Goal: Task Accomplishment & Management: Complete application form

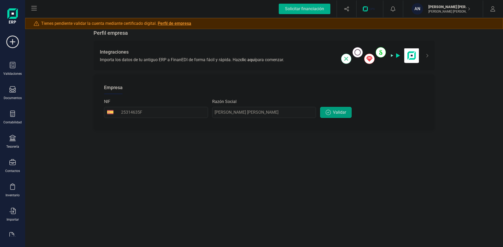
click at [330, 113] on icon "button" at bounding box center [327, 112] width 5 height 5
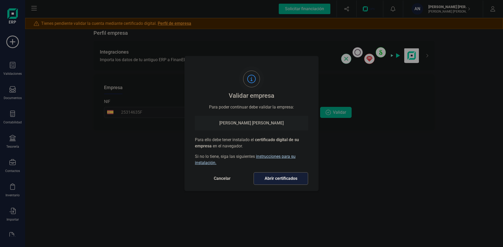
click at [218, 180] on span "Cancelar" at bounding box center [222, 179] width 44 height 6
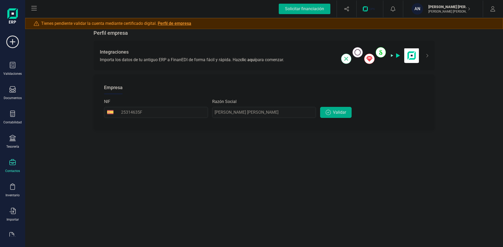
click at [12, 162] on icon at bounding box center [12, 162] width 6 height 6
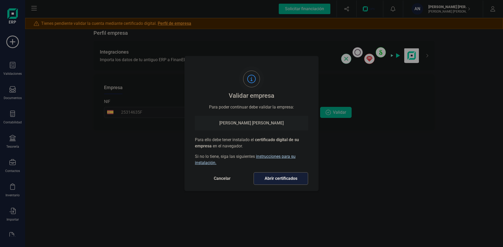
click at [221, 179] on span "Cancelar" at bounding box center [222, 179] width 44 height 6
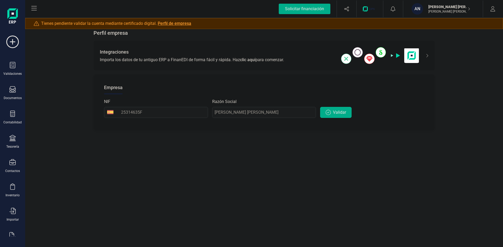
click at [173, 23] on link "Perfil de empresa" at bounding box center [175, 23] width 34 height 5
click at [11, 169] on div "Contactos" at bounding box center [12, 171] width 15 height 4
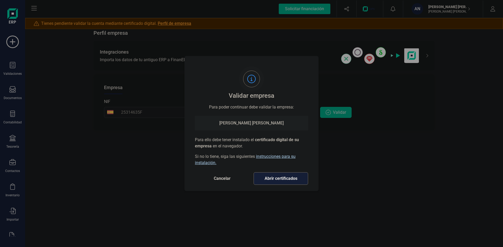
click at [286, 181] on span "Abrir certificados" at bounding box center [280, 179] width 43 height 6
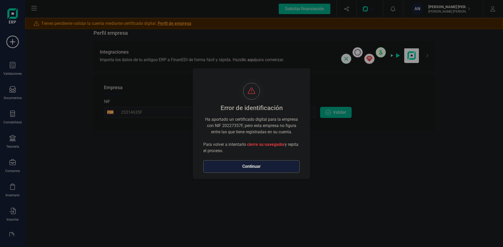
click at [251, 167] on span "Continuar" at bounding box center [251, 167] width 85 height 6
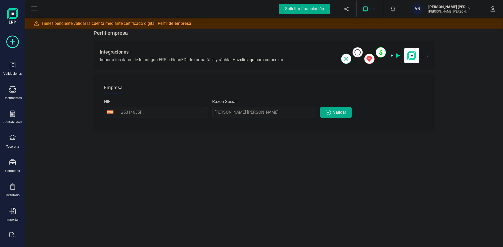
click at [14, 43] on icon at bounding box center [12, 42] width 13 height 13
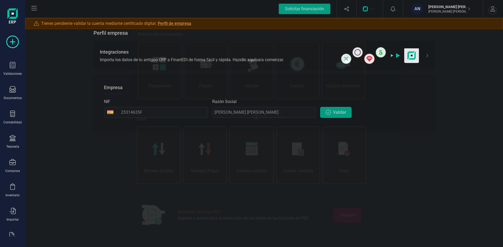
scroll to position [0, 26]
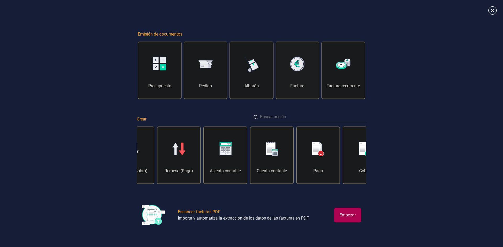
click at [300, 68] on img at bounding box center [297, 64] width 15 height 15
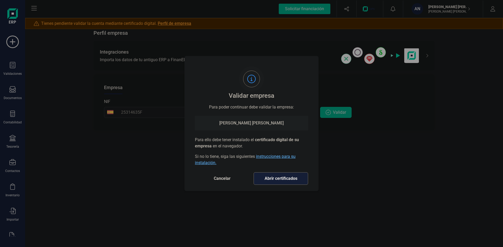
click at [282, 157] on link "instrucciones para su instalación." at bounding box center [245, 159] width 101 height 11
click at [277, 181] on span "Abrir certificados" at bounding box center [280, 179] width 43 height 6
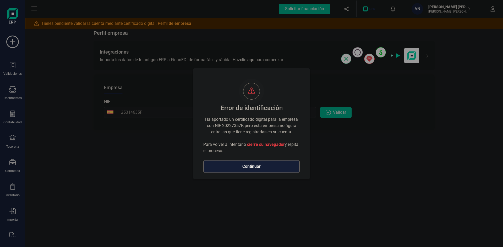
click at [248, 168] on span "Continuar" at bounding box center [251, 167] width 85 height 6
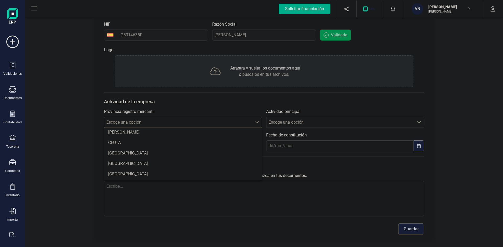
scroll to position [131, 0]
click at [137, 161] on li "CÓRDOBA" at bounding box center [183, 161] width 158 height 10
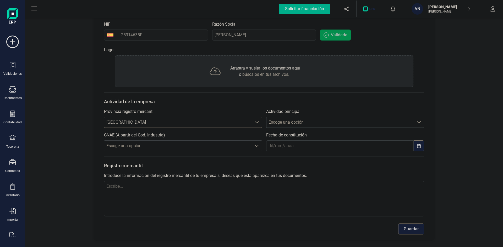
click at [289, 122] on span "Escoge una opción" at bounding box center [339, 122] width 147 height 10
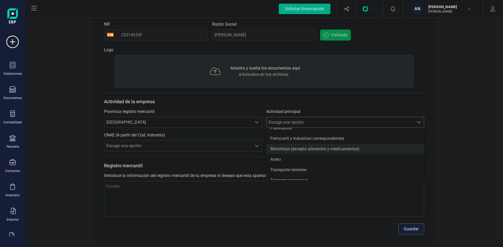
scroll to position [340, 0]
click at [345, 172] on li "Transporte terrestre" at bounding box center [345, 172] width 158 height 10
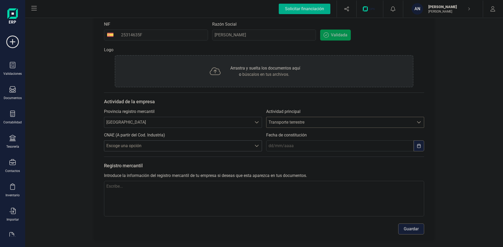
click at [163, 146] on span "Escoge una opción" at bounding box center [177, 146] width 147 height 10
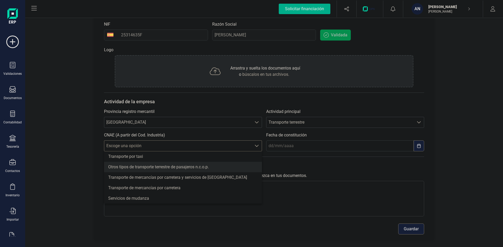
scroll to position [79, 0]
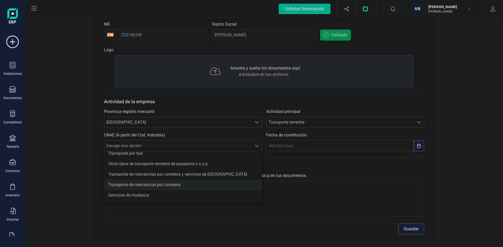
click at [164, 185] on li "Transporte de mercancías por carretera" at bounding box center [183, 185] width 158 height 10
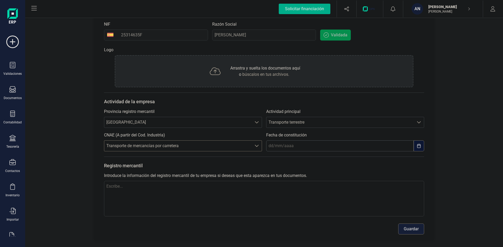
click at [305, 146] on input "text" at bounding box center [339, 146] width 147 height 11
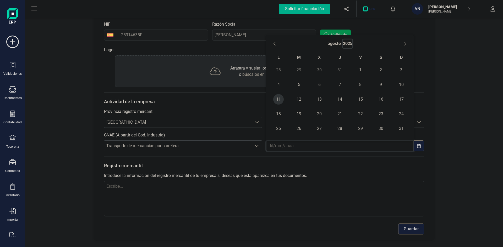
click at [344, 43] on button "2025" at bounding box center [347, 44] width 9 height 8
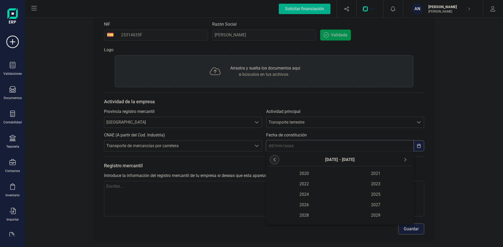
click at [273, 161] on icon "Previous Decade" at bounding box center [274, 160] width 4 height 4
click at [372, 195] on span "2005" at bounding box center [376, 195] width 72 height 10
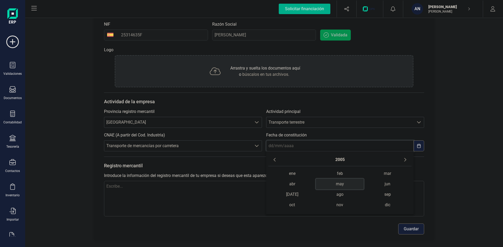
click at [337, 184] on span "may" at bounding box center [340, 184] width 48 height 10
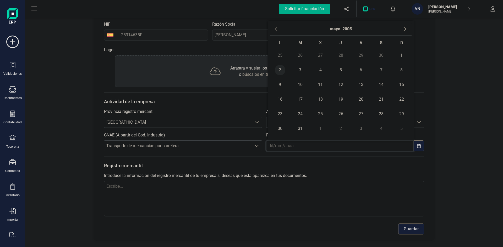
click at [280, 71] on span "2" at bounding box center [280, 70] width 10 height 10
type input "02/05/2005"
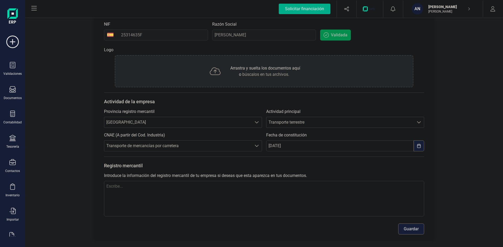
click at [415, 228] on button "Guardar" at bounding box center [411, 229] width 26 height 11
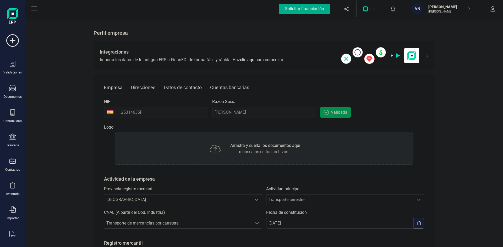
scroll to position [0, 0]
click at [14, 42] on icon at bounding box center [12, 42] width 13 height 13
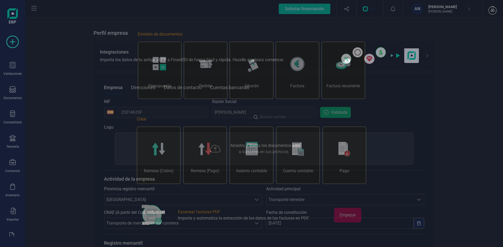
scroll to position [0, 26]
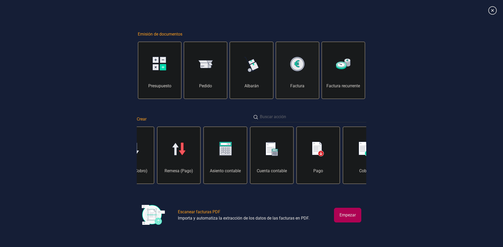
click at [299, 66] on img at bounding box center [297, 64] width 15 height 15
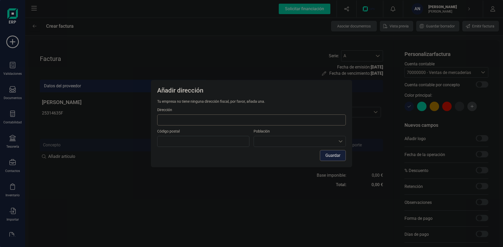
click at [213, 122] on input at bounding box center [251, 120] width 188 height 11
type input "Barriada Doctor fleming bloque 1 piso 2B"
type input "14960"
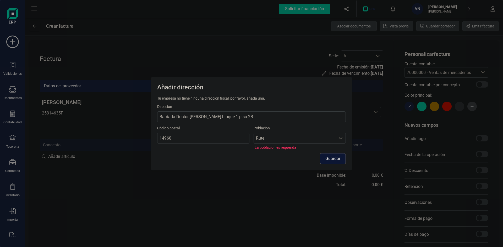
click at [329, 159] on button "Guardar" at bounding box center [333, 158] width 26 height 11
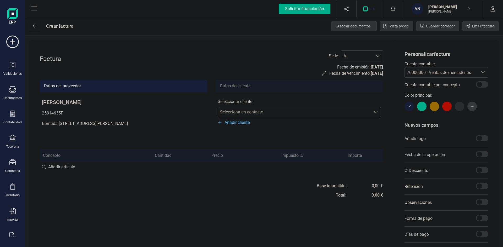
click at [242, 114] on span "Selecciona un contacto" at bounding box center [294, 112] width 153 height 10
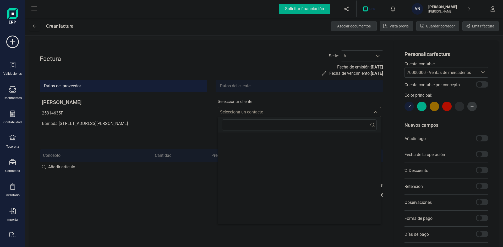
click at [243, 113] on span "Selecciona un contacto" at bounding box center [294, 112] width 153 height 10
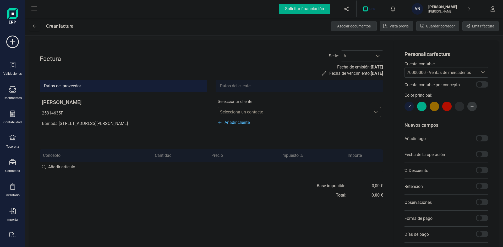
click at [241, 122] on span "Añadir cliente" at bounding box center [236, 123] width 25 height 6
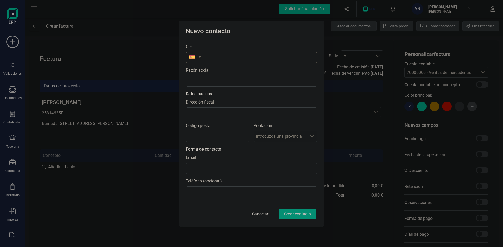
click at [230, 57] on input "text" at bounding box center [251, 57] width 131 height 11
paste input "B92182500"
type input "B92182500"
click at [205, 70] on li "B92182500" at bounding box center [251, 70] width 131 height 10
type input "RIALSA OBRAS SL (Antes EXCAVACIONES RIALSA SL)"
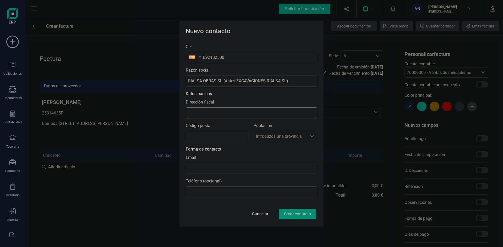
click at [268, 114] on input "Dirección fiscal" at bounding box center [251, 113] width 131 height 11
click at [271, 112] on input "Dirección fiscal" at bounding box center [251, 113] width 131 height 11
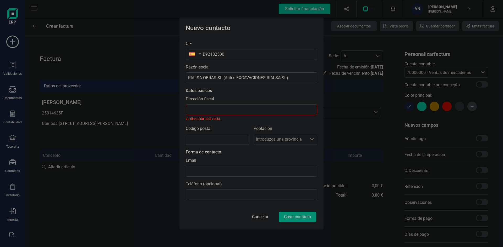
click at [289, 97] on section "CIF B92182500 Razón social RIALSA OBRAS SL (Antes EXCAVACIONES RIALSA SL) Datos…" at bounding box center [251, 120] width 131 height 168
click at [277, 143] on div "Población Introduzca una provincia Introduzca una provincia" at bounding box center [285, 138] width 64 height 24
click at [303, 143] on div "Población Introduzca una provincia Introduzca una provincia" at bounding box center [285, 138] width 64 height 24
click at [311, 140] on div "Población Introduzca una provincia Introduzca una provincia" at bounding box center [285, 138] width 64 height 24
click at [226, 142] on input "Código postal" at bounding box center [218, 139] width 64 height 11
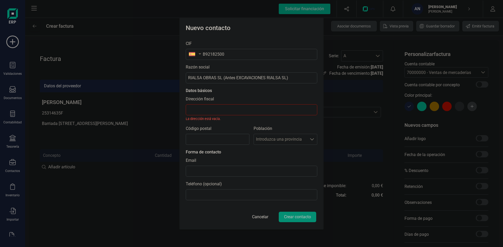
click at [297, 155] on div "Forma de contacto" at bounding box center [251, 152] width 131 height 6
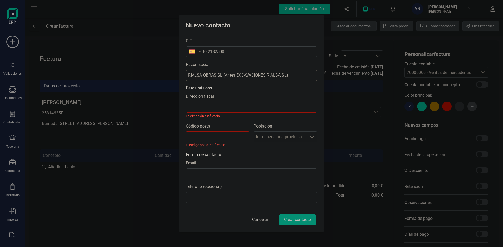
click at [261, 75] on input "RIALSA OBRAS SL (Antes EXCAVACIONES RIALSA SL)" at bounding box center [251, 75] width 131 height 11
click at [210, 77] on input "RIALSA OBRAS SL (Antes EXCAVACIONES RIALSA SL)" at bounding box center [251, 75] width 131 height 11
click at [214, 104] on input "Dirección fiscal" at bounding box center [251, 107] width 131 height 11
paste input "C. Playa Dorada, 18, 29620 Torremolinos, Málaga"
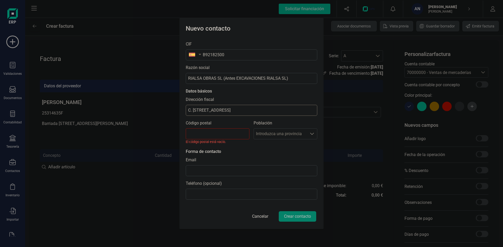
type input "C. Playa Dorada, 18, 29620 Torremolinos, Málaga"
click at [217, 132] on input "Código postal" at bounding box center [218, 134] width 64 height 11
click at [211, 132] on input "Código postal" at bounding box center [218, 134] width 64 height 11
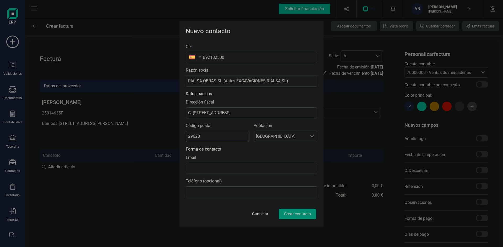
type input "29620"
click at [292, 148] on div "Forma de contacto" at bounding box center [251, 149] width 131 height 6
click at [228, 167] on input at bounding box center [251, 168] width 131 height 11
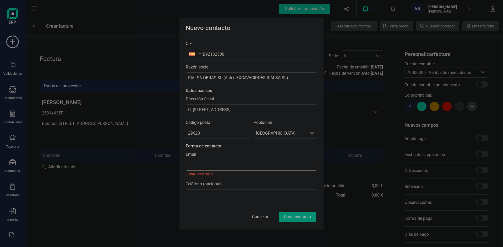
paste input "recepcion@rialsa.net"
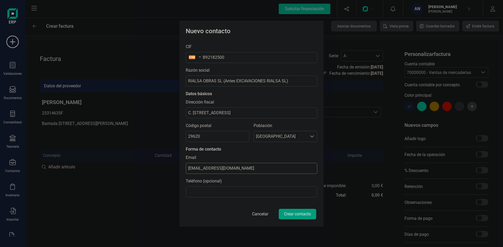
type input "recepcion@rialsa.net"
click at [295, 214] on button "Crear contacto" at bounding box center [297, 214] width 37 height 10
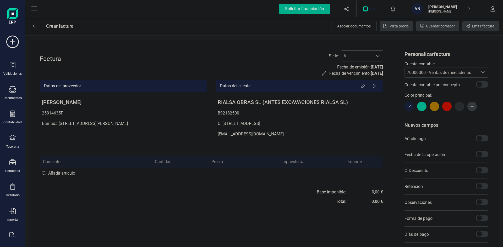
click at [353, 56] on span "A" at bounding box center [356, 56] width 31 height 10
click at [354, 57] on span "A" at bounding box center [356, 56] width 31 height 10
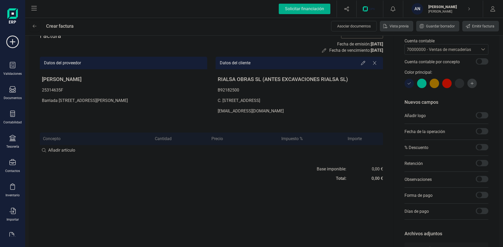
scroll to position [26, 0]
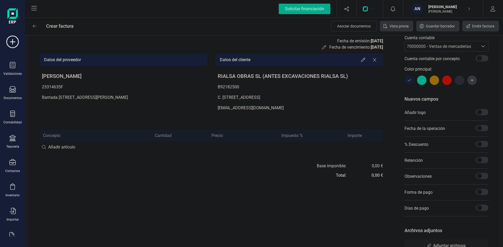
click at [423, 79] on div at bounding box center [421, 80] width 9 height 9
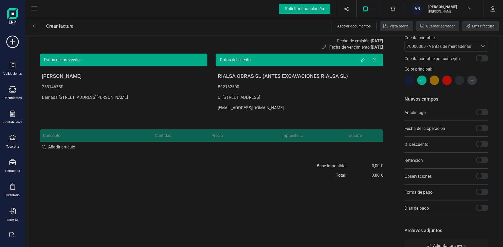
click at [411, 80] on div at bounding box center [408, 80] width 9 height 9
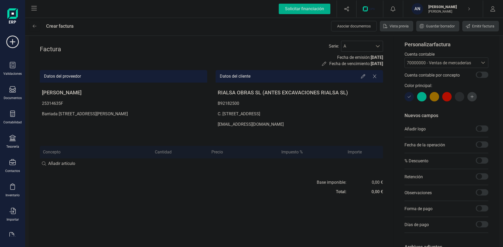
scroll to position [47, 0]
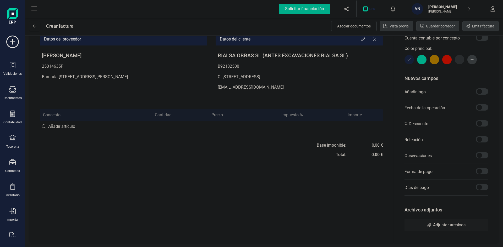
click at [69, 127] on input at bounding box center [211, 126] width 343 height 10
click at [446, 60] on div at bounding box center [446, 59] width 9 height 9
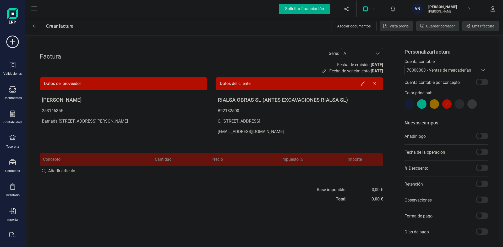
scroll to position [0, 0]
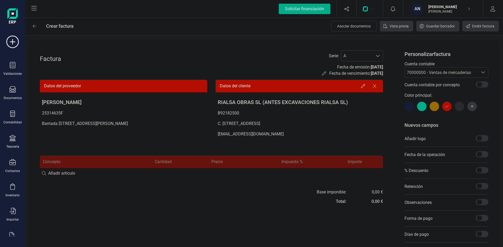
click at [459, 105] on div at bounding box center [458, 106] width 9 height 9
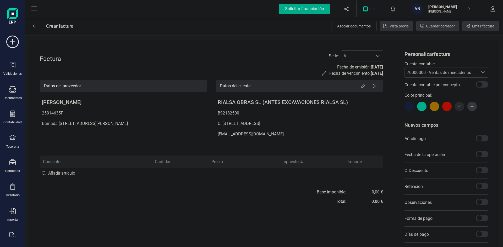
click at [443, 107] on div at bounding box center [446, 106] width 9 height 9
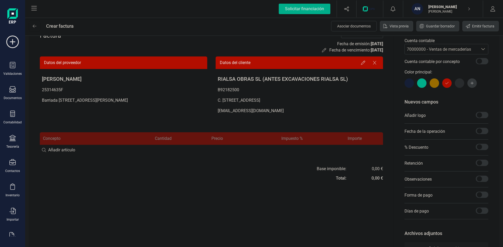
scroll to position [26, 0]
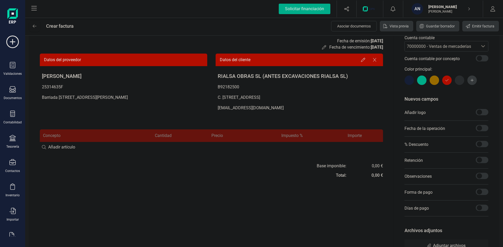
click at [63, 147] on input at bounding box center [211, 147] width 343 height 10
type input "Transporte suelo sleccionado"
click at [110, 147] on div "+ Añadir artículo : Transporte suelo sleccionado" at bounding box center [211, 147] width 343 height 11
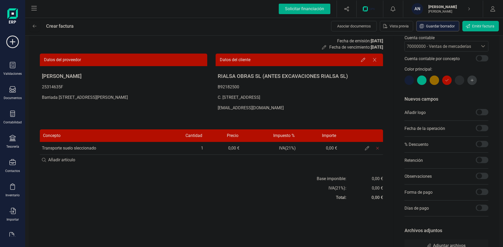
click at [91, 145] on td "Transporte suelo sleccionado" at bounding box center [99, 148] width 119 height 13
click at [91, 147] on td "Transporte suelo sleccionado" at bounding box center [99, 148] width 119 height 13
click at [91, 148] on td "Transporte suelo sleccionado" at bounding box center [99, 148] width 119 height 13
click at [365, 149] on icon at bounding box center [367, 148] width 4 height 4
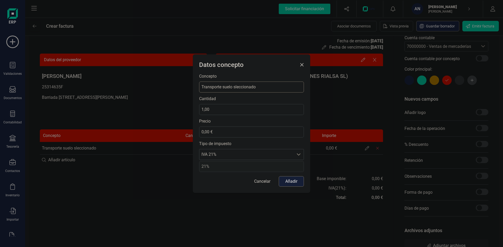
click at [236, 88] on input "Transporte suelo sleccionado" at bounding box center [251, 87] width 105 height 11
click at [273, 87] on input "Transporte suelo seleccionado" at bounding box center [251, 87] width 105 height 11
type input "Transporte suelo seleccionado de cantera la reina a cunex mundo verde codigo 910"
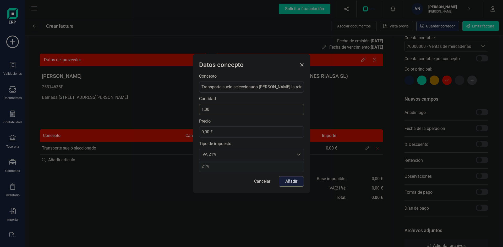
click at [256, 109] on input "1,00" at bounding box center [251, 109] width 105 height 11
click at [258, 135] on input "0,00 €" at bounding box center [251, 132] width 105 height 11
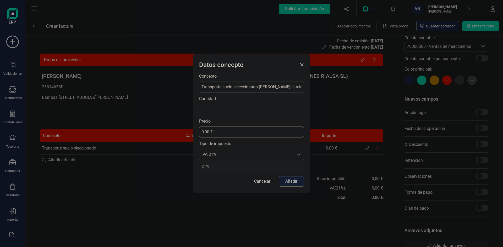
click at [258, 135] on input "0,00 €" at bounding box center [251, 132] width 105 height 11
click at [257, 135] on input "0,00 €" at bounding box center [251, 132] width 105 height 11
click at [232, 155] on span "IVA 21%" at bounding box center [246, 154] width 94 height 10
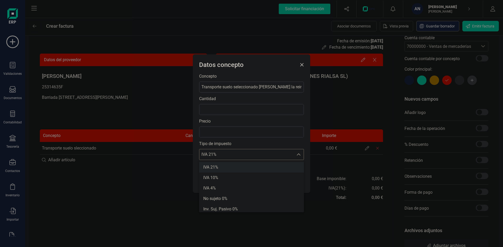
click at [218, 167] on span "IVA 21%" at bounding box center [210, 167] width 15 height 6
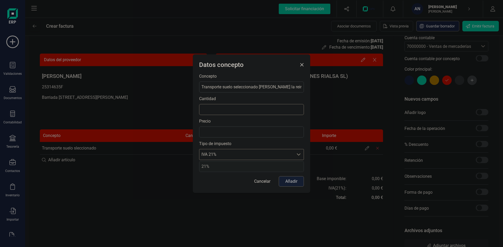
click at [230, 108] on input "text" at bounding box center [251, 109] width 105 height 11
type input "4,00"
click at [234, 109] on input "4,00" at bounding box center [251, 109] width 105 height 11
click at [233, 111] on input "4,00" at bounding box center [251, 109] width 105 height 11
click at [284, 88] on input "Transporte suelo seleccionado de cantera la reina a cunex mundo verde codigo 910" at bounding box center [251, 87] width 105 height 11
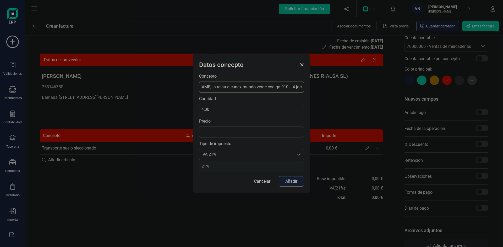
scroll to position [0, 80]
type input "Transporte suelo seleccionado de cantera la reina a cunex mundo verde codigo 91…"
click at [241, 110] on input "4,00" at bounding box center [251, 109] width 105 height 11
click at [251, 109] on input "4,00" at bounding box center [251, 109] width 105 height 11
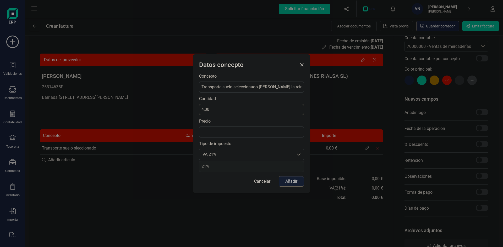
click at [251, 109] on input "4,00" at bounding box center [251, 109] width 105 height 11
type input "24,00"
click at [251, 135] on input "text" at bounding box center [251, 132] width 105 height 11
type input "80,00 €"
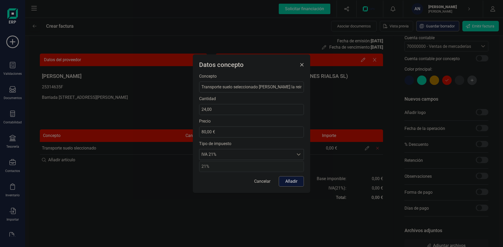
click at [295, 183] on button "Añadir" at bounding box center [291, 181] width 25 height 10
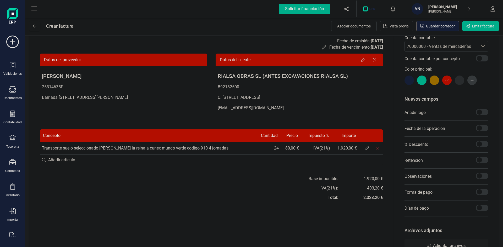
click at [461, 47] on span "70000000 - Ventas de mercaderías" at bounding box center [439, 46] width 64 height 5
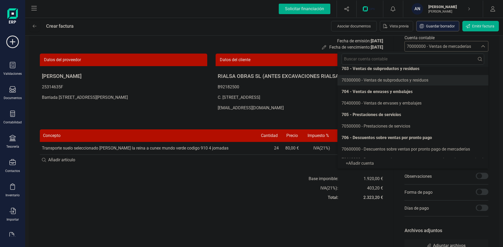
scroll to position [79, 0]
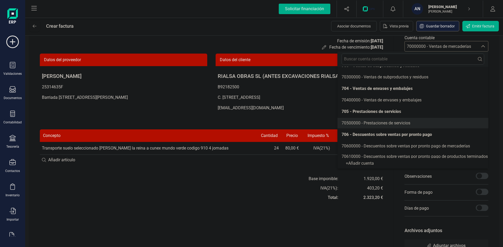
click at [380, 122] on span "70500000 - Prestaciones de servicios" at bounding box center [375, 123] width 69 height 5
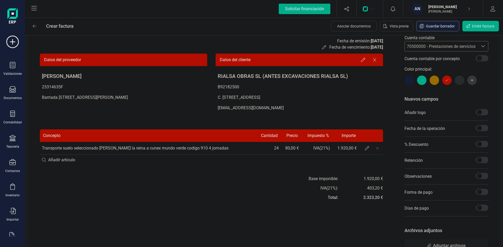
drag, startPoint x: 66, startPoint y: 160, endPoint x: 66, endPoint y: 163, distance: 2.9
click at [66, 163] on input at bounding box center [211, 160] width 343 height 10
type input "Sotano aragones 10 horas y media"
click at [91, 160] on div "+ Añadir artículo : Sotano aragones 10 horas y media" at bounding box center [211, 159] width 343 height 11
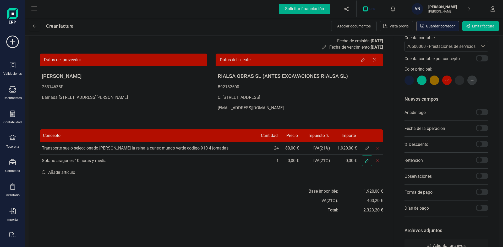
click at [366, 162] on icon at bounding box center [367, 161] width 4 height 4
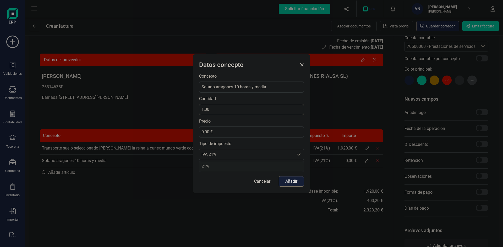
click at [240, 109] on input "1,00" at bounding box center [251, 109] width 105 height 11
click at [240, 108] on input "1,00" at bounding box center [251, 109] width 105 height 11
click at [240, 112] on input "10,00" at bounding box center [251, 109] width 105 height 11
type input "10,50"
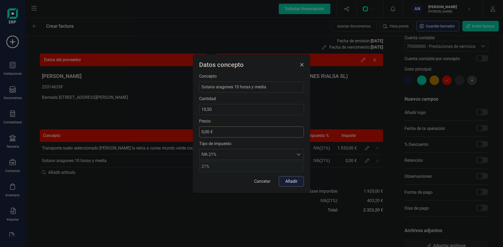
click at [240, 131] on input "0,00 €" at bounding box center [251, 132] width 105 height 11
type input "65,00 €"
click at [294, 182] on button "Añadir" at bounding box center [291, 181] width 25 height 10
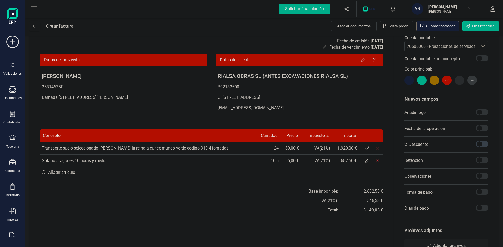
click at [482, 146] on span at bounding box center [481, 144] width 13 height 6
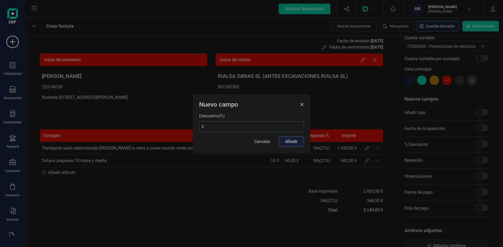
click at [242, 126] on input "0" at bounding box center [251, 126] width 105 height 11
type input "3"
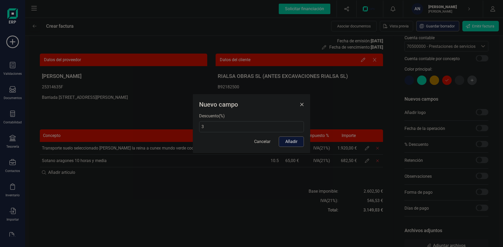
click at [293, 139] on button "Añadir" at bounding box center [291, 142] width 25 height 10
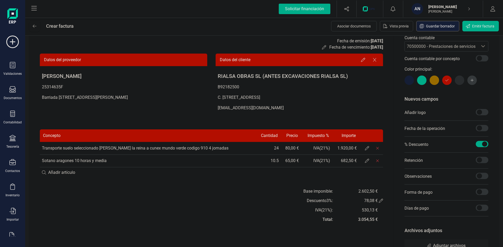
click at [326, 202] on div "Descuento 3 %:" at bounding box center [320, 201] width 26 height 6
click at [380, 201] on icon at bounding box center [381, 201] width 4 height 4
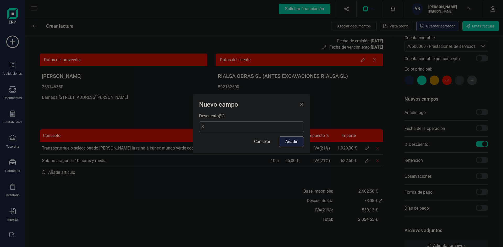
click at [269, 128] on input "3" at bounding box center [251, 126] width 105 height 11
click at [235, 125] on input "3" at bounding box center [251, 126] width 105 height 11
click at [287, 143] on button "Añadir" at bounding box center [291, 142] width 25 height 10
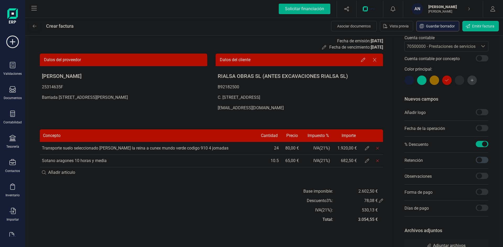
click at [484, 163] on span at bounding box center [481, 160] width 13 height 6
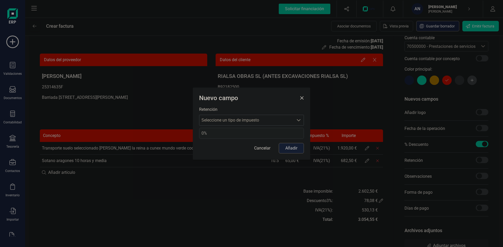
click at [245, 133] on span "0%" at bounding box center [251, 133] width 105 height 11
click at [263, 121] on span "Seleccione un tipo de impuesto" at bounding box center [246, 120] width 94 height 10
click at [237, 123] on span "Seleccione un tipo de impuesto" at bounding box center [246, 120] width 94 height 10
click at [229, 155] on li "Retención 7%" at bounding box center [251, 154] width 105 height 10
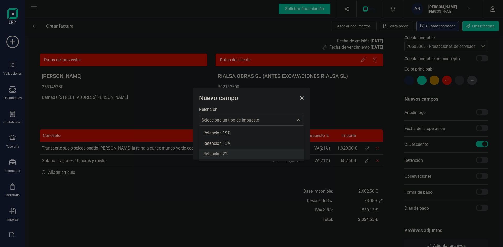
type input "7%"
click at [223, 136] on span "7%" at bounding box center [251, 133] width 105 height 11
click at [230, 120] on span "Retención 7%" at bounding box center [246, 120] width 94 height 10
click at [301, 99] on span "Close" at bounding box center [301, 98] width 4 height 4
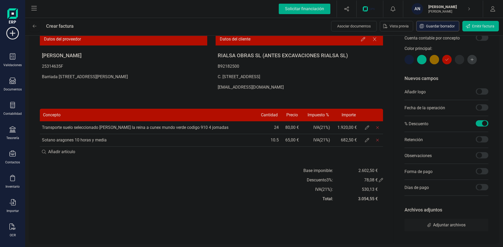
scroll to position [0, 0]
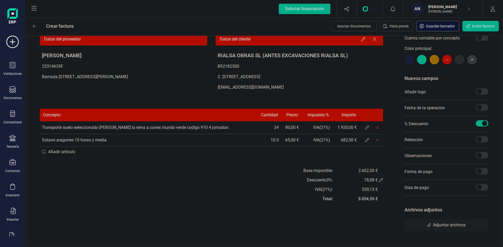
click at [446, 25] on span "Guardar borrador" at bounding box center [440, 26] width 29 height 5
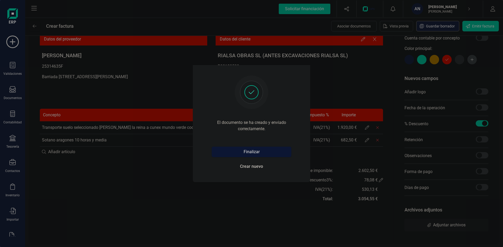
click at [251, 152] on button "Finalizar" at bounding box center [252, 152] width 80 height 10
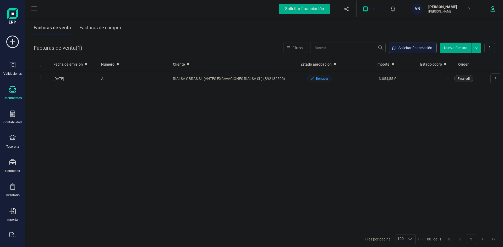
click at [492, 9] on icon "button" at bounding box center [492, 8] width 5 height 5
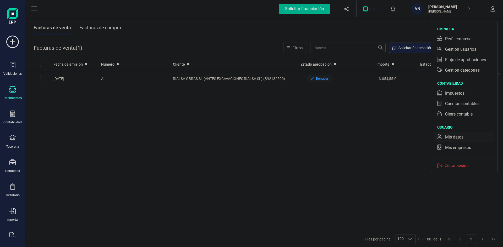
click at [453, 135] on div "Mis datos" at bounding box center [454, 137] width 18 height 6
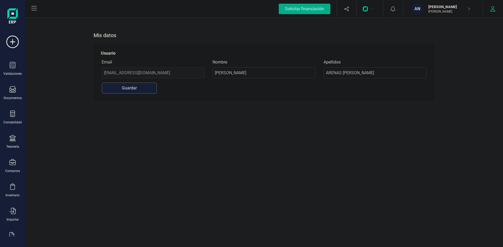
click at [492, 10] on icon "button" at bounding box center [492, 8] width 5 height 5
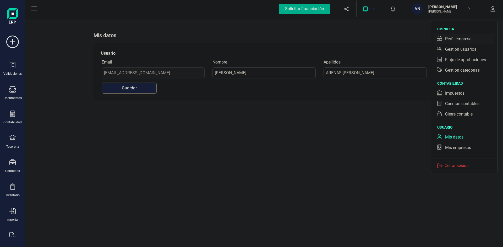
click at [464, 37] on div "Perfil empresa" at bounding box center [458, 39] width 26 height 6
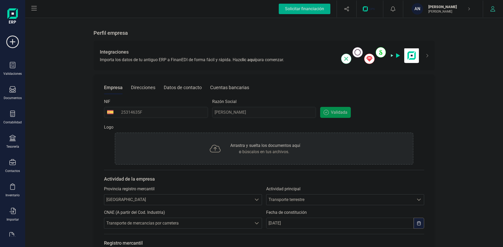
click at [494, 8] on icon "button" at bounding box center [492, 8] width 5 height 5
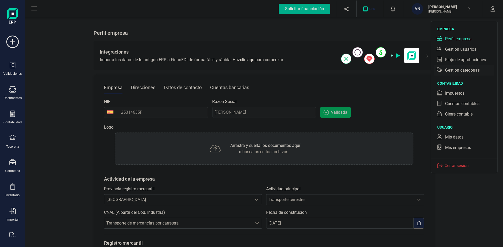
click at [457, 70] on div "Gestión categorías" at bounding box center [462, 70] width 35 height 6
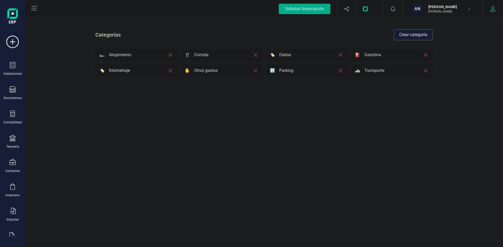
click at [494, 9] on icon "button" at bounding box center [492, 8] width 5 height 5
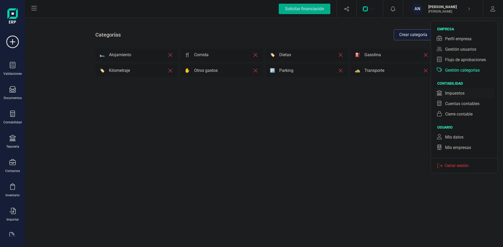
click at [456, 93] on div "Impuestos" at bounding box center [454, 93] width 19 height 6
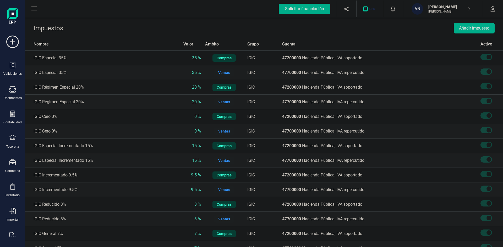
click at [190, 44] on th "Valor" at bounding box center [192, 44] width 22 height 13
click at [491, 7] on icon "button" at bounding box center [492, 8] width 5 height 5
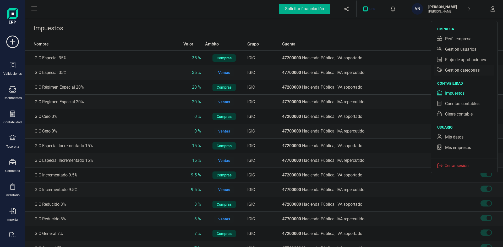
click at [460, 70] on div "Gestión categorías" at bounding box center [462, 70] width 35 height 6
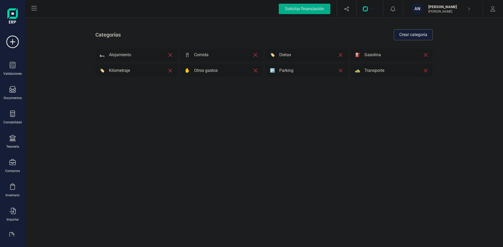
click at [494, 11] on icon "button" at bounding box center [492, 8] width 5 height 5
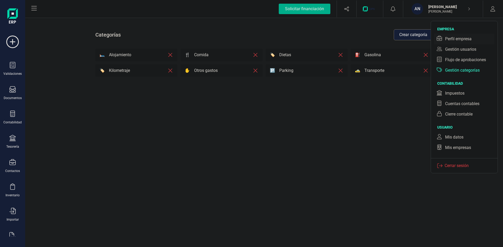
click at [454, 39] on div "Perfil empresa" at bounding box center [458, 39] width 26 height 6
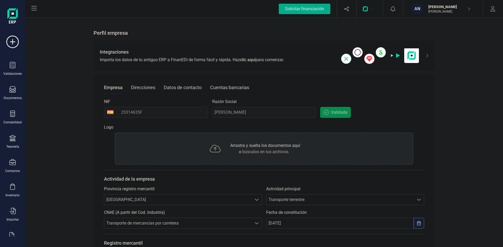
click at [134, 88] on div "Direcciones" at bounding box center [143, 88] width 24 height 14
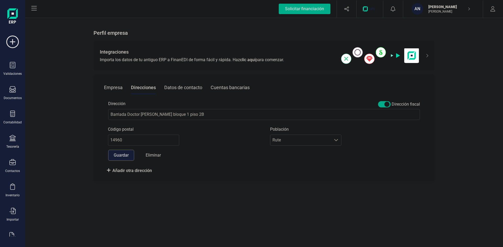
click at [186, 85] on div "Datos de contacto" at bounding box center [183, 88] width 38 height 14
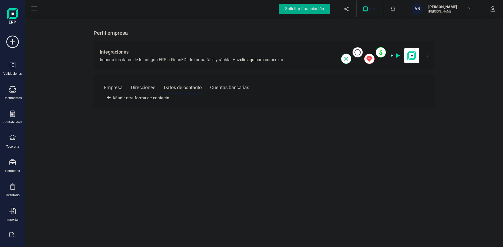
click at [225, 88] on div "Cuentas bancarias" at bounding box center [229, 88] width 39 height 14
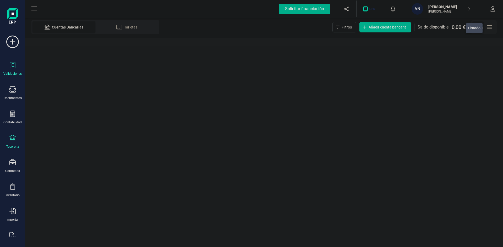
click at [14, 70] on div "Validaciones" at bounding box center [12, 69] width 21 height 14
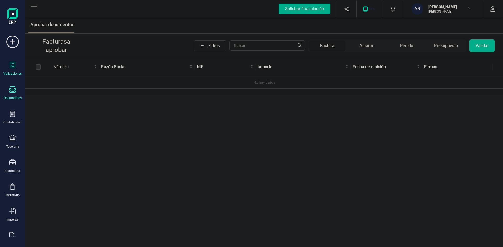
click at [13, 90] on icon at bounding box center [12, 89] width 6 height 6
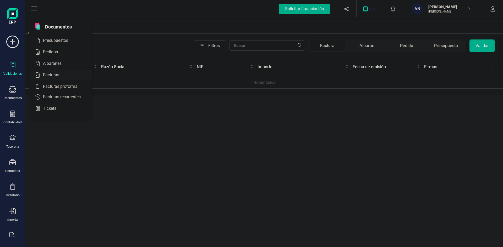
click at [48, 75] on span "Facturas" at bounding box center [55, 75] width 28 height 6
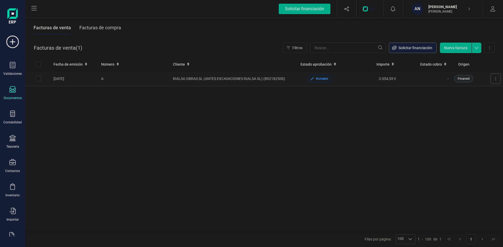
click at [496, 78] on button at bounding box center [495, 79] width 10 height 10
click at [493, 50] on button at bounding box center [489, 48] width 10 height 10
click at [34, 9] on icon at bounding box center [34, 8] width 6 height 6
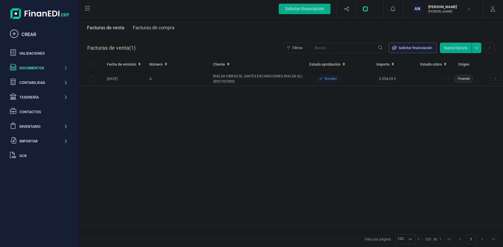
click at [34, 9] on img at bounding box center [39, 13] width 59 height 10
click at [30, 125] on div "Inventario" at bounding box center [41, 126] width 44 height 5
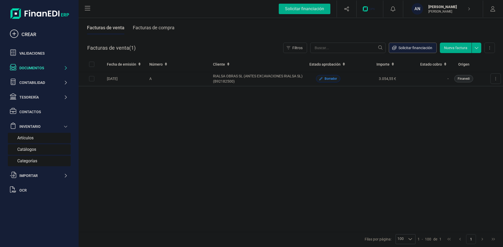
click at [28, 137] on span "Artículos" at bounding box center [25, 138] width 16 height 6
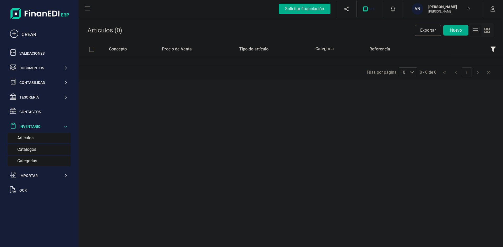
click at [29, 146] on div "Catálogos" at bounding box center [39, 149] width 63 height 10
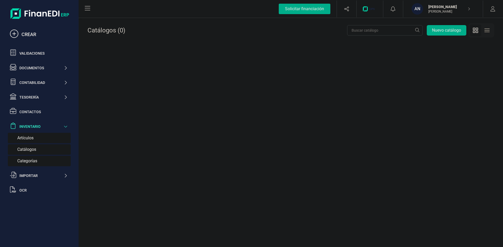
click at [27, 159] on span "Categorías" at bounding box center [27, 161] width 20 height 6
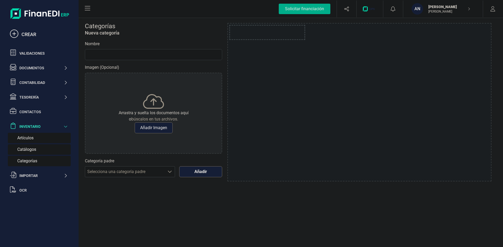
click at [24, 140] on span "Artículos" at bounding box center [25, 138] width 16 height 6
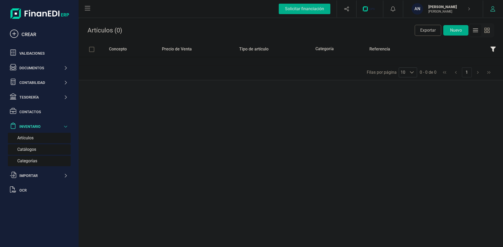
click at [497, 7] on button "button" at bounding box center [493, 9] width 20 height 17
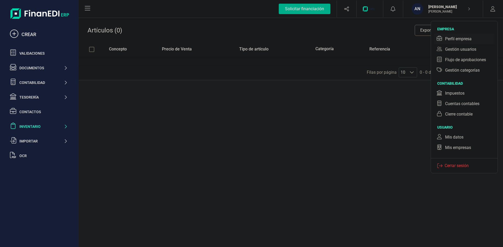
click at [458, 39] on div "Perfil empresa" at bounding box center [458, 39] width 26 height 6
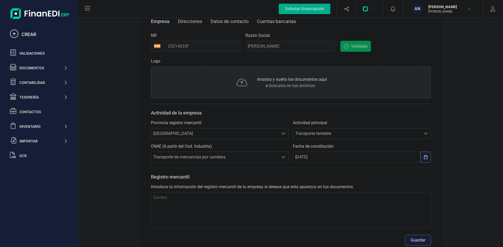
scroll to position [77, 0]
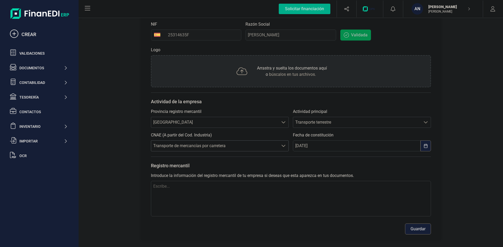
click at [252, 147] on span "Transporte de mercancías por carretera" at bounding box center [214, 146] width 127 height 10
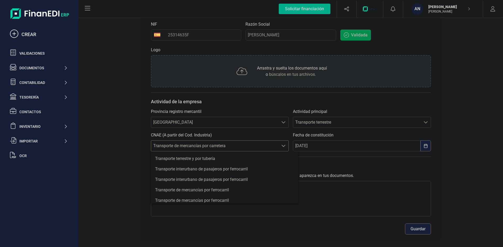
scroll to position [3, 23]
click at [252, 147] on span "Transporte de mercancías por carretera" at bounding box center [214, 146] width 127 height 10
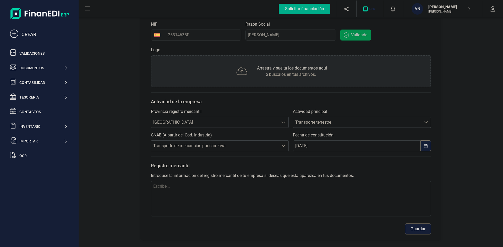
click at [311, 124] on span "Transporte terrestre" at bounding box center [356, 122] width 127 height 10
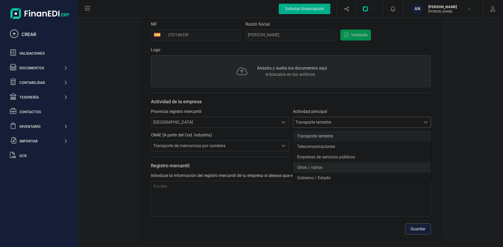
click at [310, 169] on li "Otros / varios" at bounding box center [362, 168] width 138 height 10
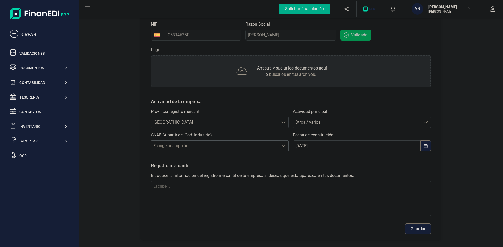
click at [217, 147] on span "Escoge una opción" at bounding box center [214, 146] width 127 height 10
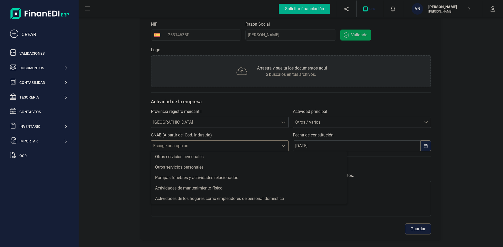
scroll to position [418, 0]
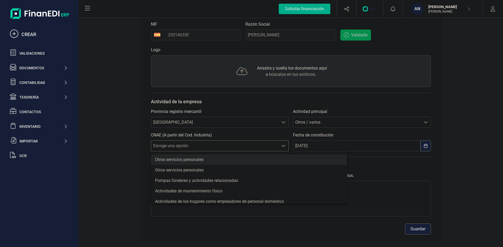
click at [225, 161] on li "Otros servicios personales" at bounding box center [249, 160] width 196 height 10
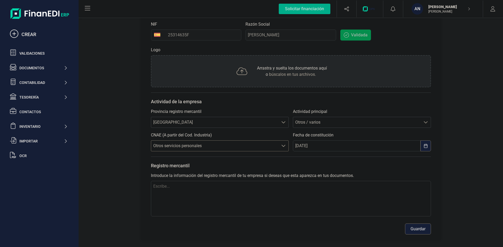
click at [423, 229] on button "Guardar" at bounding box center [418, 229] width 26 height 11
click at [88, 6] on icon at bounding box center [87, 8] width 5 height 4
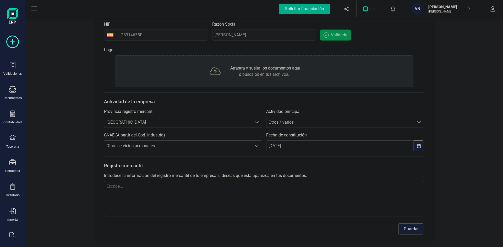
click at [14, 41] on icon at bounding box center [12, 42] width 13 height 13
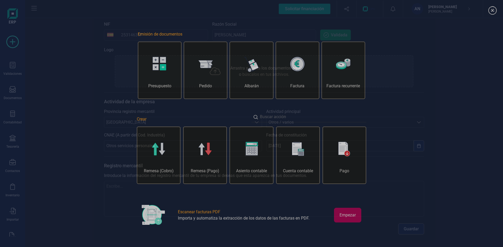
scroll to position [0, 26]
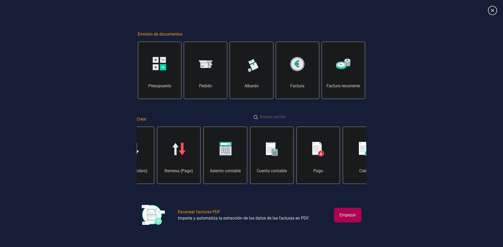
click at [489, 12] on icon at bounding box center [491, 10] width 9 height 9
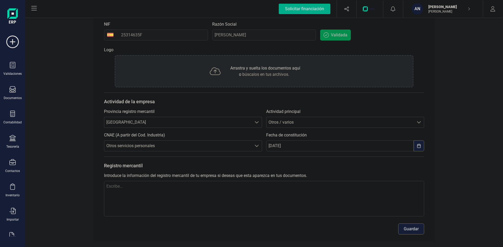
click at [12, 183] on div "Validaciones Documentos Documentos Presupuestos Pedidos Albaranes Facturas Fact…" at bounding box center [12, 143] width 21 height 215
click at [13, 188] on icon at bounding box center [12, 187] width 6 height 6
click at [45, 71] on div "Perfil empresa Integraciones Importa los datos de tu antiguo ERP a FinanEDI de …" at bounding box center [263, 93] width 477 height 308
click at [14, 68] on icon at bounding box center [12, 65] width 6 height 6
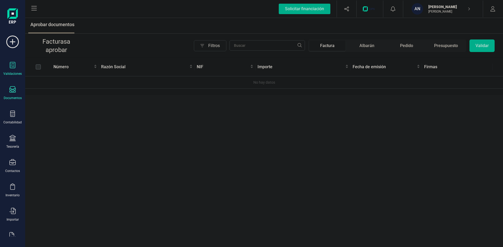
click at [16, 91] on div "Documentos" at bounding box center [12, 93] width 21 height 14
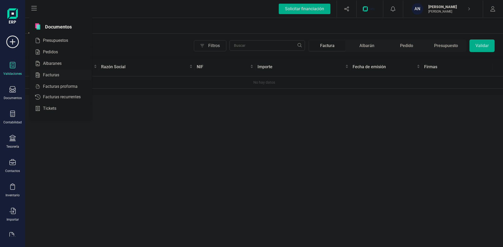
click at [49, 73] on span "Facturas" at bounding box center [55, 75] width 28 height 6
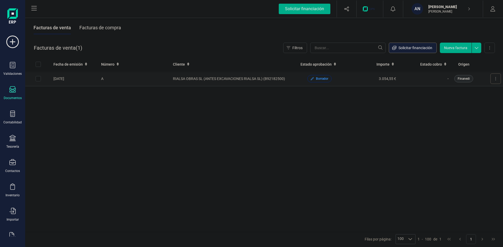
click at [495, 80] on icon at bounding box center [495, 79] width 1 height 4
click at [391, 116] on div "Fecha de emisión Número Cliente Estado aprobación Importe Estado cobro Origen 1…" at bounding box center [263, 144] width 477 height 175
click at [242, 77] on td "RIALSA OBRAS SL (ANTES EXCAVACIONES RIALSA SL) (B92182500)" at bounding box center [232, 78] width 122 height 15
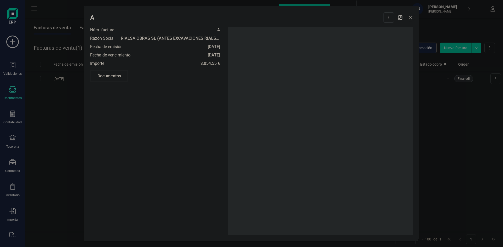
click at [411, 17] on icon "button" at bounding box center [410, 17] width 4 height 4
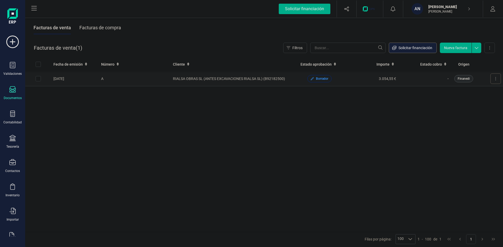
click at [494, 75] on button at bounding box center [495, 79] width 10 height 10
click at [471, 102] on span "Editar borrador" at bounding box center [472, 102] width 25 height 5
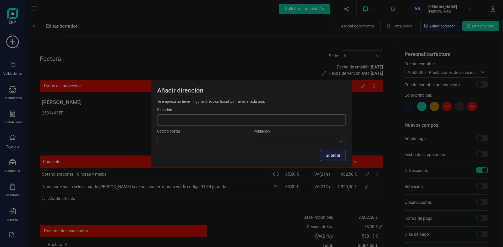
click at [217, 122] on input at bounding box center [251, 120] width 188 height 11
type input "Barriada Doctor fleming bloque 1 piso 2B"
type input "14960"
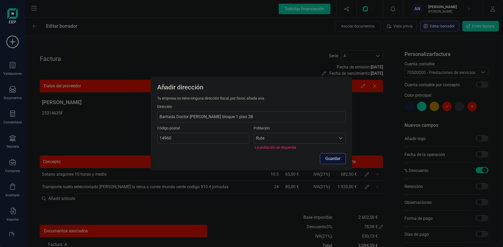
click at [330, 158] on button "Guardar" at bounding box center [333, 158] width 26 height 11
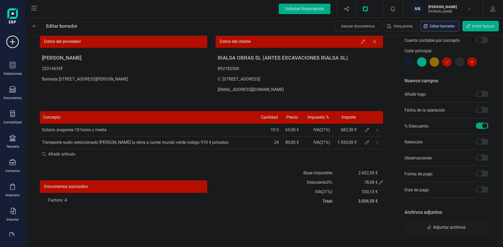
scroll to position [47, 0]
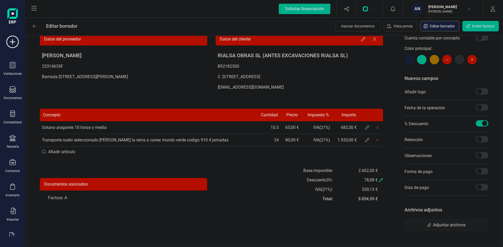
click at [380, 180] on icon at bounding box center [381, 180] width 4 height 4
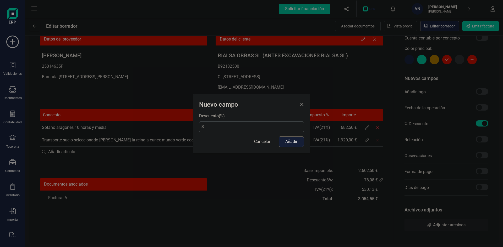
click at [254, 129] on input "3" at bounding box center [251, 126] width 105 height 11
click at [301, 107] on span "Close" at bounding box center [301, 105] width 4 height 4
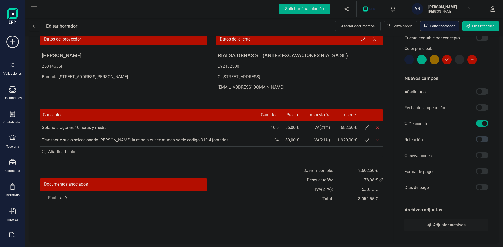
click at [481, 140] on span at bounding box center [481, 139] width 13 height 6
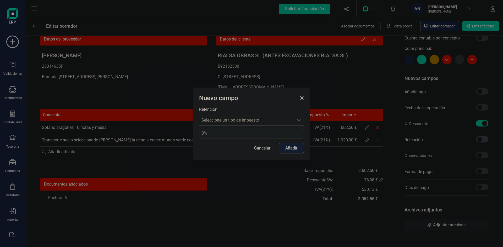
scroll to position [3, 2]
click at [291, 120] on span "Seleccione un tipo de impuesto" at bounding box center [246, 120] width 94 height 10
click at [254, 120] on span "Seleccione un tipo de impuesto" at bounding box center [246, 120] width 94 height 10
click at [270, 118] on span "Seleccione un tipo de impuesto" at bounding box center [246, 120] width 94 height 10
click at [301, 98] on span "Close" at bounding box center [301, 98] width 4 height 4
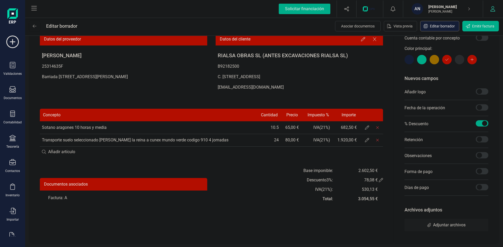
click at [494, 8] on icon "button" at bounding box center [492, 8] width 5 height 5
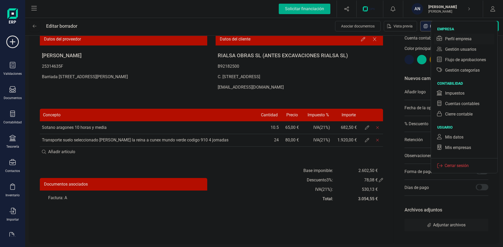
click at [456, 37] on div "Perfil empresa" at bounding box center [458, 39] width 26 height 6
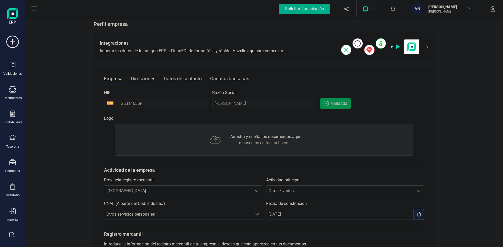
scroll to position [77, 0]
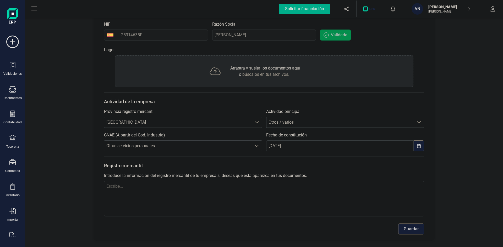
click at [361, 122] on span "Otros / varios" at bounding box center [339, 122] width 147 height 10
click at [294, 94] on div "Actividad de la empresa Provincia registro mercantil Escoge una opción CÓRDOBA …" at bounding box center [264, 122] width 320 height 59
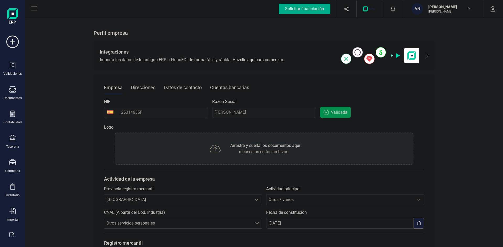
click at [144, 88] on div "Direcciones" at bounding box center [143, 88] width 24 height 14
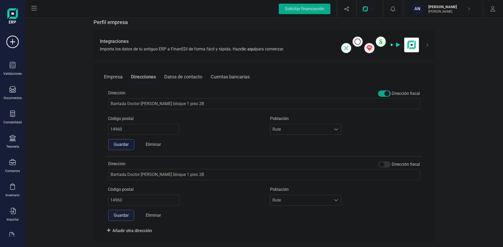
scroll to position [12, 0]
click at [186, 75] on div "Datos de contacto" at bounding box center [183, 76] width 38 height 14
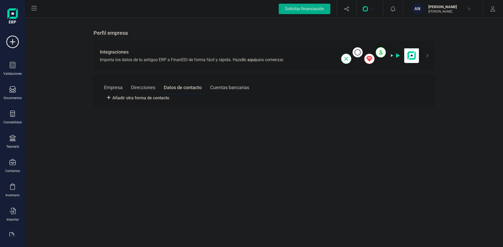
click at [225, 87] on div "Cuentas bancarias" at bounding box center [229, 88] width 39 height 14
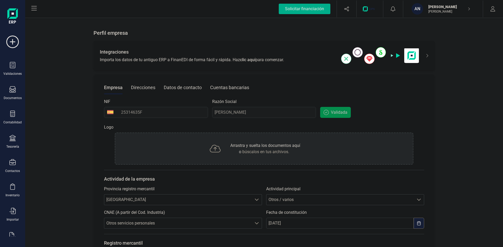
click at [257, 59] on span "Importa los datos de tu antiguo ERP a FinanEDI de forma fácil y rápida. Haz cli…" at bounding box center [192, 60] width 184 height 6
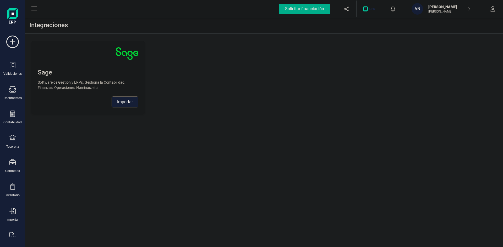
click at [131, 100] on button "Importar" at bounding box center [125, 102] width 27 height 11
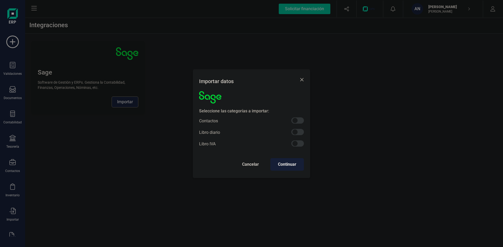
click at [302, 80] on span "Close" at bounding box center [301, 80] width 4 height 4
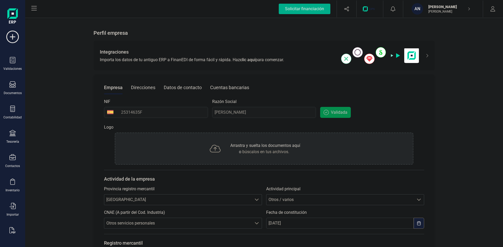
scroll to position [14, 0]
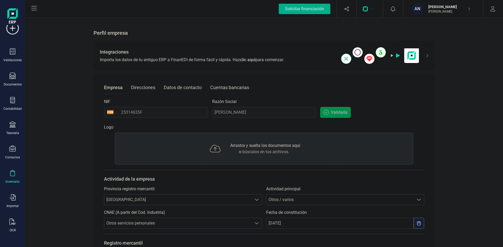
click at [13, 174] on icon at bounding box center [12, 173] width 6 height 6
click at [15, 76] on icon at bounding box center [12, 76] width 6 height 6
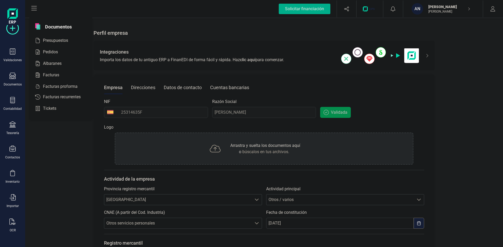
click at [14, 31] on icon at bounding box center [12, 28] width 13 height 13
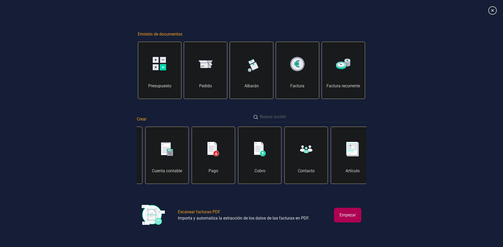
scroll to position [0, 262]
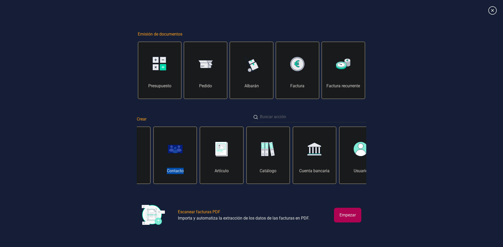
drag, startPoint x: 276, startPoint y: 152, endPoint x: 162, endPoint y: 157, distance: 113.4
click at [175, 157] on div "Remesa (Cobro) Remesa (Pago) Asiento contable Cuenta contable Pago Cobro Contac…" at bounding box center [251, 156] width 229 height 58
click at [102, 153] on div "Emisión de documentos Presupuesto Pedido Albarán Factura Factura recurrente Cre…" at bounding box center [251, 123] width 503 height 235
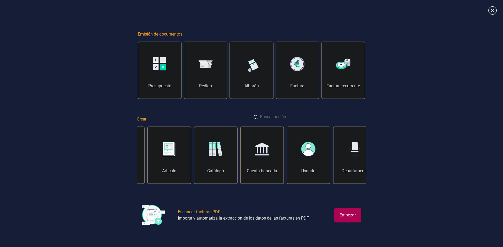
scroll to position [0, 371]
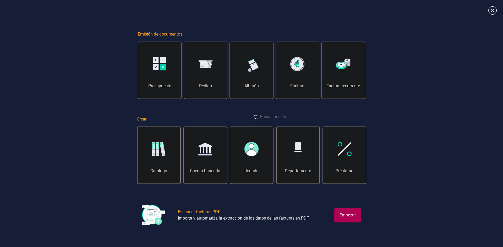
drag, startPoint x: 363, startPoint y: 152, endPoint x: 177, endPoint y: 158, distance: 185.4
click at [177, 158] on div "Remesa (Cobro) Remesa (Pago) Asiento contable Cuenta contable Pago Cobro Contac…" at bounding box center [251, 156] width 229 height 58
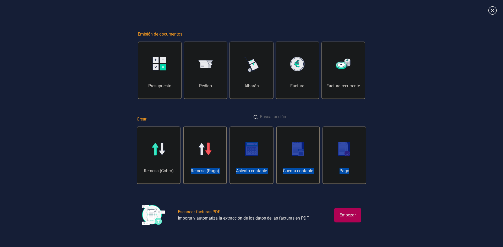
drag, startPoint x: 349, startPoint y: 158, endPoint x: 169, endPoint y: 158, distance: 180.6
click at [178, 158] on div "Remesa (Cobro) Remesa (Pago) Asiento contable Cuenta contable Pago Cobro Contac…" at bounding box center [251, 156] width 229 height 58
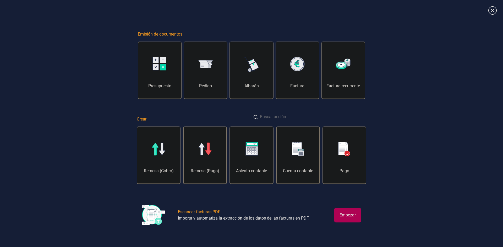
click at [104, 153] on div "Emisión de documentos Presupuesto Pedido Albarán Factura Factura recurrente Cre…" at bounding box center [251, 123] width 503 height 235
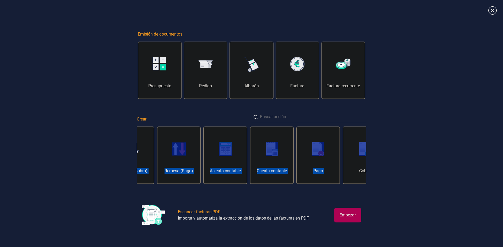
drag, startPoint x: 337, startPoint y: 158, endPoint x: 125, endPoint y: 162, distance: 212.1
click at [125, 162] on div "Emisión de documentos Presupuesto Pedido Albarán Factura Factura recurrente Cre…" at bounding box center [251, 123] width 503 height 235
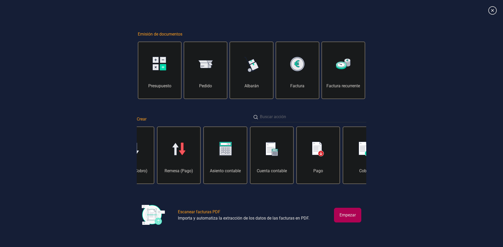
click at [427, 133] on div "Emisión de documentos Presupuesto Pedido Albarán Factura Factura recurrente Cre…" at bounding box center [251, 123] width 503 height 235
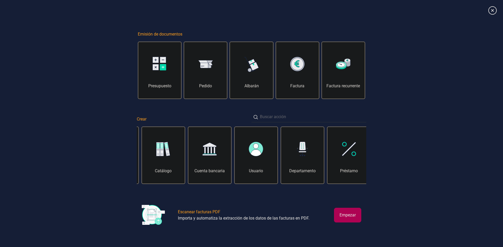
scroll to position [0, 371]
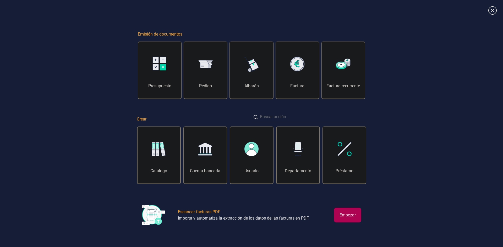
drag, startPoint x: 356, startPoint y: 131, endPoint x: 259, endPoint y: 135, distance: 96.4
click at [259, 135] on div "Remesa (Cobro) Remesa (Pago) Asiento contable Cuenta contable Pago Cobro Contac…" at bounding box center [251, 156] width 229 height 58
click at [299, 74] on div "Factura" at bounding box center [297, 73] width 43 height 31
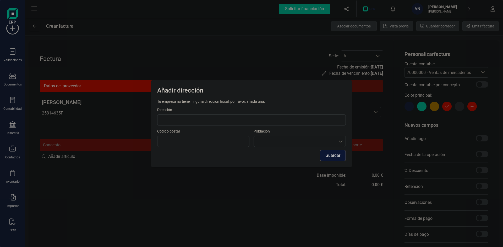
click at [330, 157] on button "Guardar" at bounding box center [333, 155] width 26 height 11
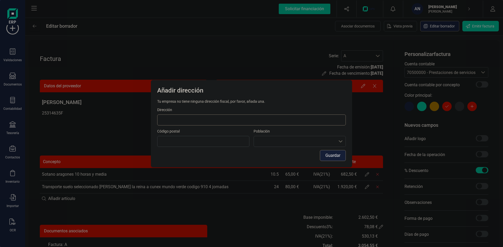
click at [207, 123] on input at bounding box center [251, 120] width 188 height 11
type input "Barriada Doctor fleming bloque 1 piso 2B"
type input "14960"
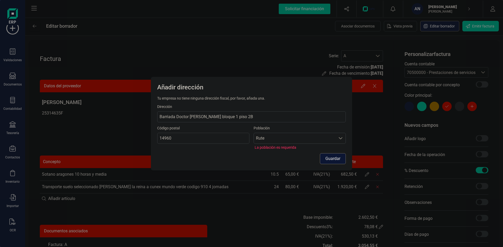
click at [333, 159] on button "Guardar" at bounding box center [333, 158] width 26 height 11
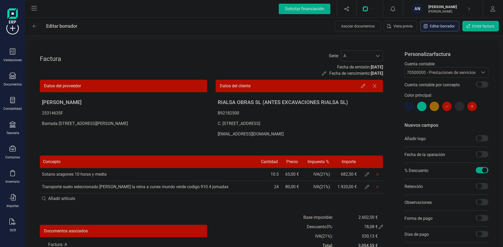
click at [465, 74] on span "70500000 - Prestaciones de servicios" at bounding box center [441, 72] width 69 height 5
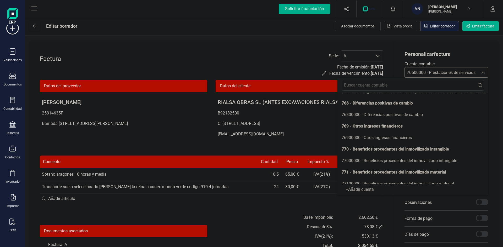
scroll to position [1073, 0]
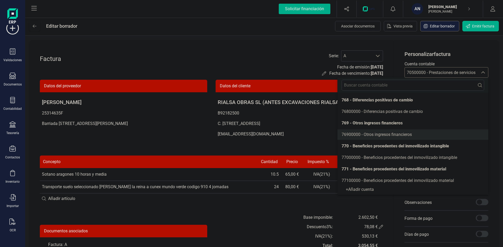
click at [395, 134] on span "76900000 - Otros ingresos financieros" at bounding box center [376, 134] width 70 height 5
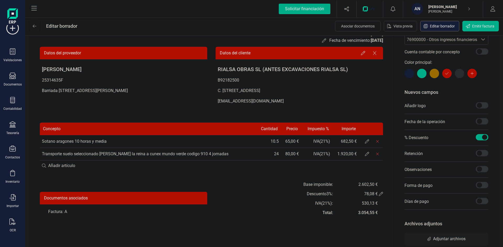
scroll to position [47, 0]
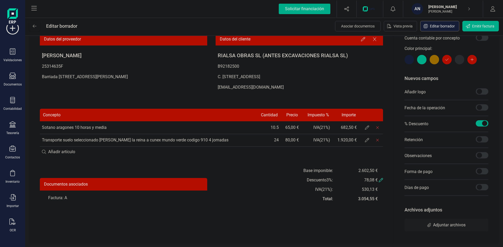
click at [381, 180] on icon at bounding box center [381, 180] width 4 height 4
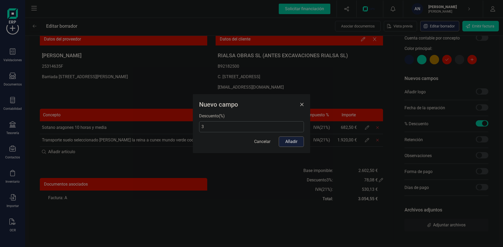
click at [260, 126] on input "3" at bounding box center [251, 126] width 105 height 11
click at [262, 142] on button "Cancelar" at bounding box center [262, 142] width 27 height 10
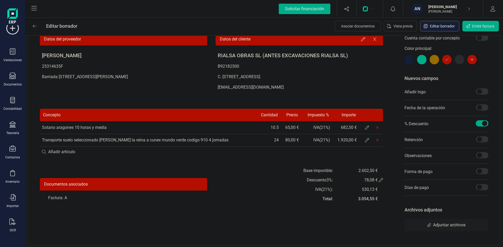
click at [326, 181] on div "Descuento 3 %:" at bounding box center [320, 180] width 26 height 6
click at [327, 181] on div "Descuento 3 %:" at bounding box center [320, 180] width 26 height 6
drag, startPoint x: 327, startPoint y: 180, endPoint x: 316, endPoint y: 181, distance: 11.1
click at [316, 181] on div "Descuento 3 %:" at bounding box center [320, 180] width 26 height 6
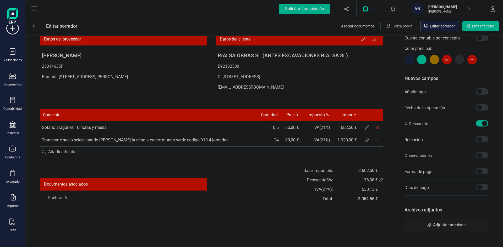
click at [367, 181] on div "78,08 €" at bounding box center [370, 180] width 25 height 6
click at [364, 141] on span at bounding box center [366, 140] width 10 height 10
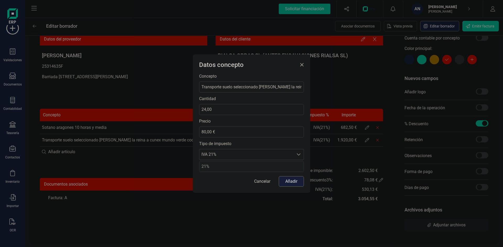
click at [301, 65] on span "Close" at bounding box center [301, 65] width 4 height 4
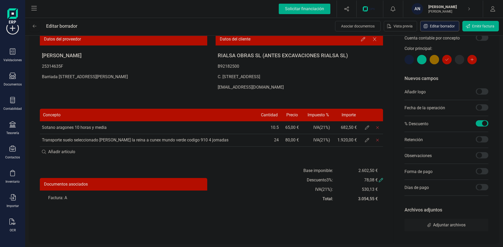
click at [381, 180] on icon at bounding box center [381, 180] width 4 height 4
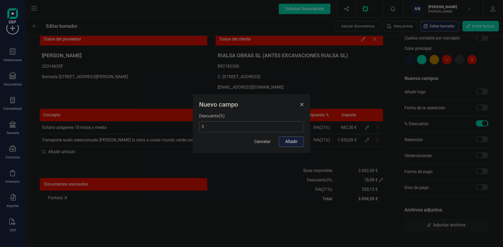
click at [225, 127] on input "3" at bounding box center [251, 126] width 105 height 11
click at [296, 142] on button "Añadir" at bounding box center [291, 142] width 25 height 10
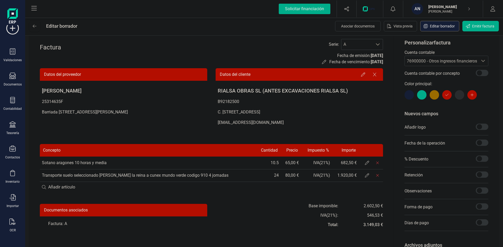
scroll to position [0, 0]
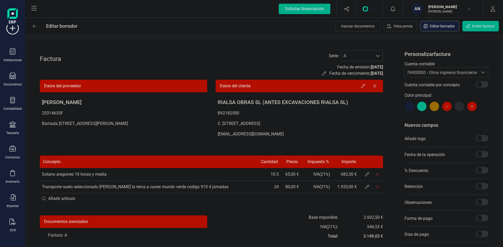
click at [446, 75] on span "76900000 - Otros ingresos financieros" at bounding box center [442, 72] width 70 height 5
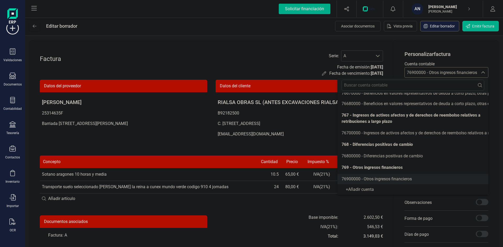
scroll to position [1024, 0]
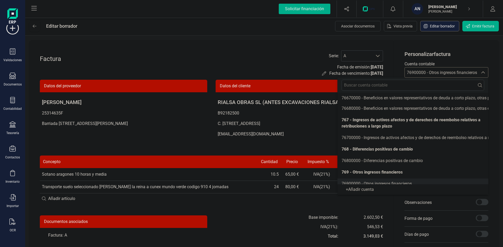
click at [452, 73] on span "76900000 - Otros ingresos financieros" at bounding box center [442, 72] width 70 height 5
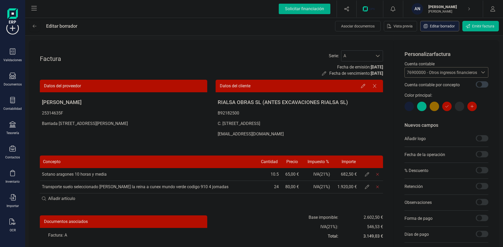
click at [479, 84] on span at bounding box center [481, 84] width 13 height 6
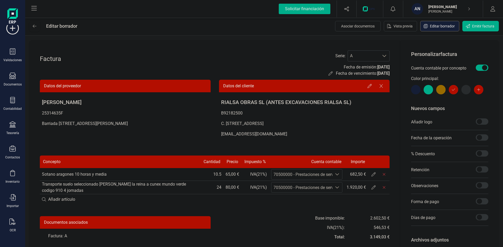
scroll to position [3, 2]
click at [479, 66] on span at bounding box center [481, 68] width 13 height 6
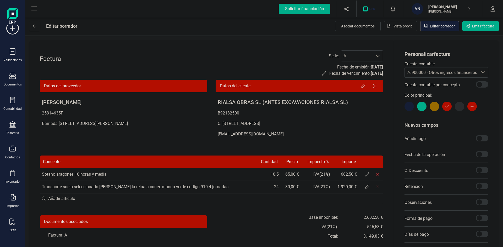
click at [468, 72] on span "76900000 - Otros ingresos financieros" at bounding box center [442, 72] width 70 height 5
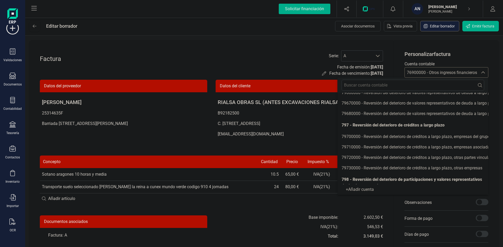
scroll to position [1701, 0]
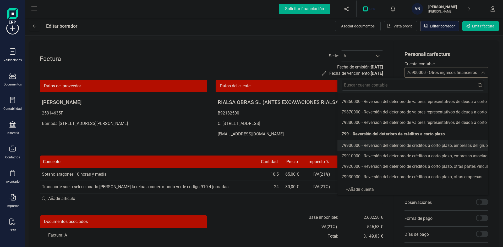
click at [434, 142] on li "79900000 - Reversión del deterioro de créditos a corto plazo, empresas del grupo" at bounding box center [412, 146] width 151 height 10
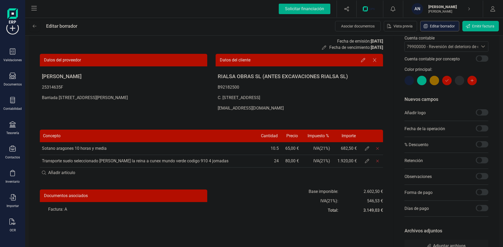
scroll to position [47, 0]
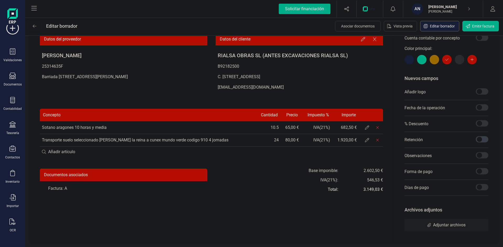
click at [481, 139] on span at bounding box center [481, 139] width 13 height 6
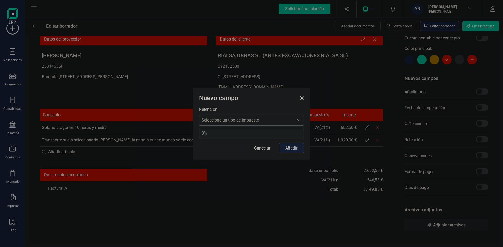
click at [297, 119] on icon "Seleccione un tipo de impuesto" at bounding box center [298, 120] width 4 height 4
click at [272, 120] on span "Seleccione un tipo de impuesto" at bounding box center [246, 120] width 94 height 10
click at [302, 100] on span "Close" at bounding box center [301, 98] width 4 height 4
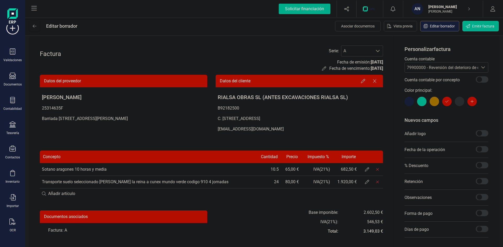
scroll to position [0, 0]
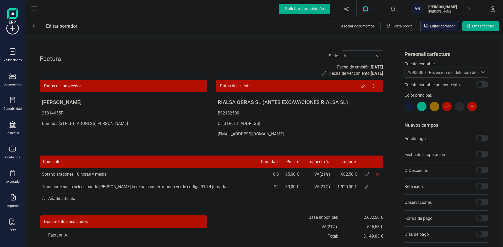
click at [449, 72] on span "79900000 - Reversión del deterioro de créditos a corto plazo, empresas del grupo" at bounding box center [481, 72] width 148 height 5
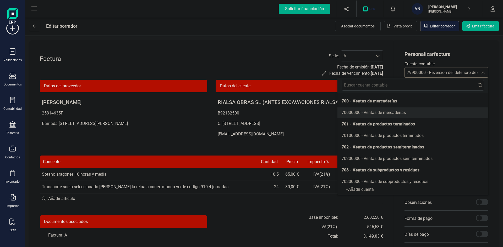
click at [372, 113] on span "70000000 - Ventas de mercaderías" at bounding box center [373, 112] width 64 height 5
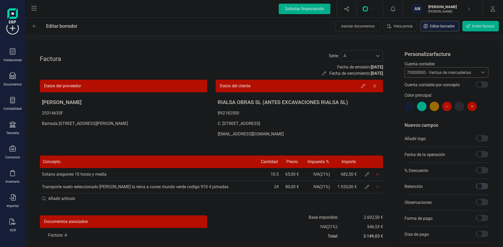
click at [483, 188] on span at bounding box center [481, 186] width 13 height 6
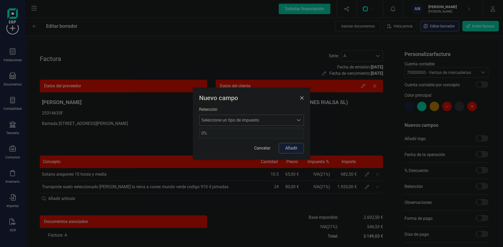
click at [269, 121] on span "Seleccione un tipo de impuesto" at bounding box center [246, 120] width 94 height 10
click at [260, 148] on button "Cancelar" at bounding box center [262, 148] width 27 height 10
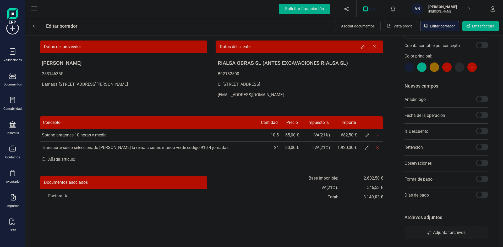
scroll to position [47, 0]
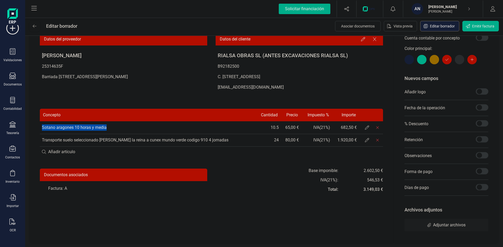
drag, startPoint x: 43, startPoint y: 127, endPoint x: 108, endPoint y: 129, distance: 65.0
click at [108, 129] on td "Sotano aragones 10 horas y media" at bounding box center [147, 127] width 215 height 13
copy td "Sotano aragones 10 horas y media"
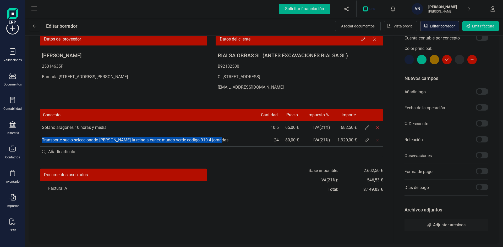
drag, startPoint x: 42, startPoint y: 141, endPoint x: 222, endPoint y: 144, distance: 180.7
click at [222, 144] on td "Transporte suelo seleccionado de cantera la reina a cunex mundo verde codigo 91…" at bounding box center [147, 140] width 215 height 13
copy td "Transporte suelo seleccionado de cantera la reina a cunex mundo verde codigo 91…"
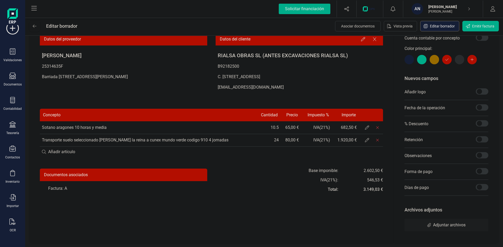
click at [251, 107] on div "Factura Serie : A A Fecha de emisión: 11/08/2025 Fecha de vencimiento: 11/08/20…" at bounding box center [211, 118] width 364 height 250
drag, startPoint x: 42, startPoint y: 127, endPoint x: 109, endPoint y: 127, distance: 67.3
click at [112, 127] on td "Sotano aragones 10 horas y media" at bounding box center [147, 127] width 215 height 13
copy td "Sotano aragones 10 horas y media"
